Goal: Task Accomplishment & Management: Manage account settings

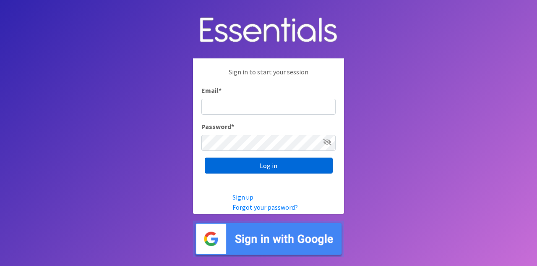
type input "[EMAIL_ADDRESS][DOMAIN_NAME]"
click at [255, 164] on input "Log in" at bounding box center [269, 165] width 128 height 16
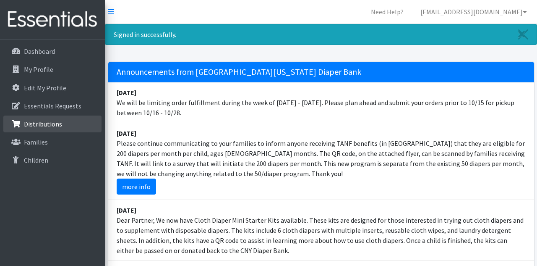
click at [36, 123] on p "Distributions" at bounding box center [43, 124] width 38 height 8
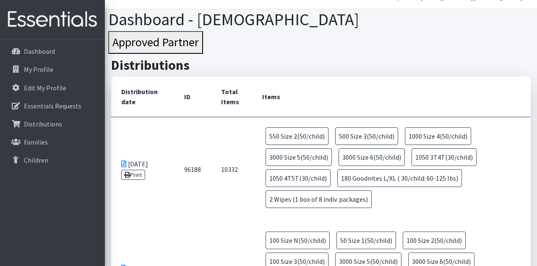
scroll to position [27, 0]
